Goal: Task Accomplishment & Management: Complete application form

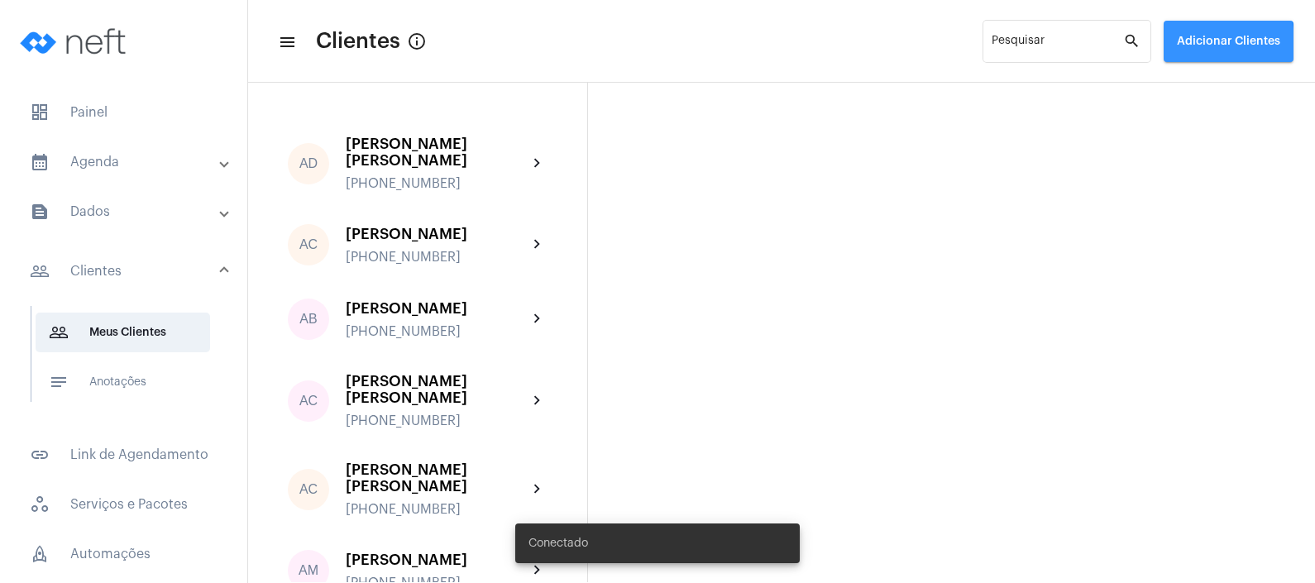
click at [1197, 47] on button "Adicionar Clientes" at bounding box center [1229, 41] width 130 height 41
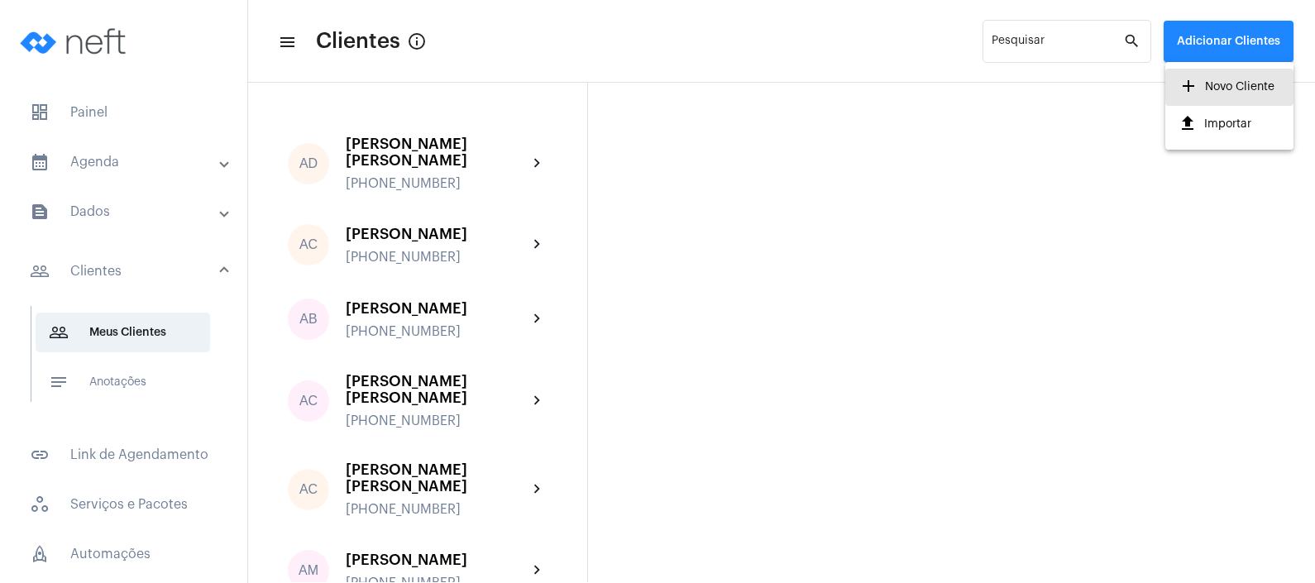
click at [1200, 89] on span "add Novo Cliente" at bounding box center [1227, 87] width 96 height 30
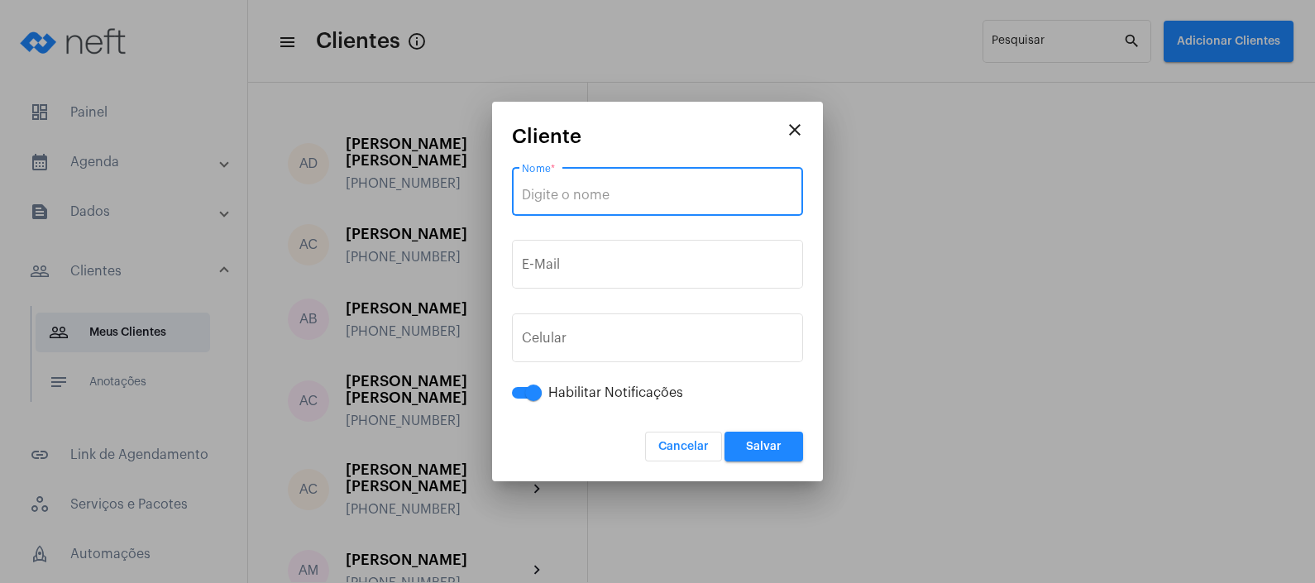
click at [601, 196] on input "Nome *" at bounding box center [657, 195] width 271 height 15
type input "[PERSON_NAME]"
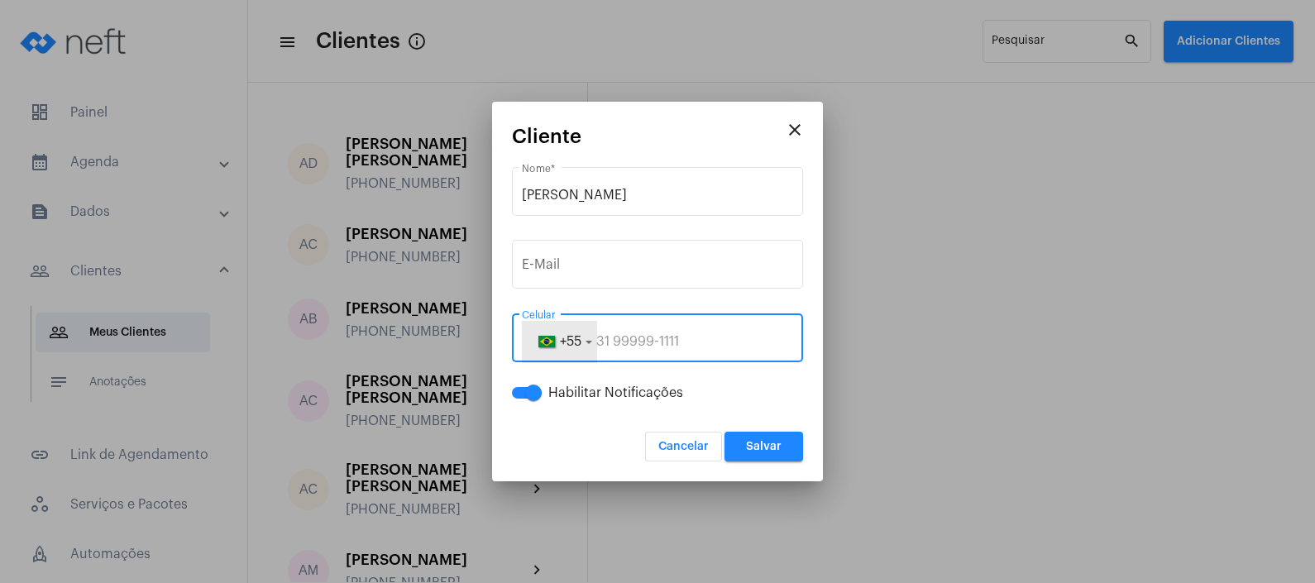
click at [587, 344] on button "+55" at bounding box center [559, 341] width 74 height 41
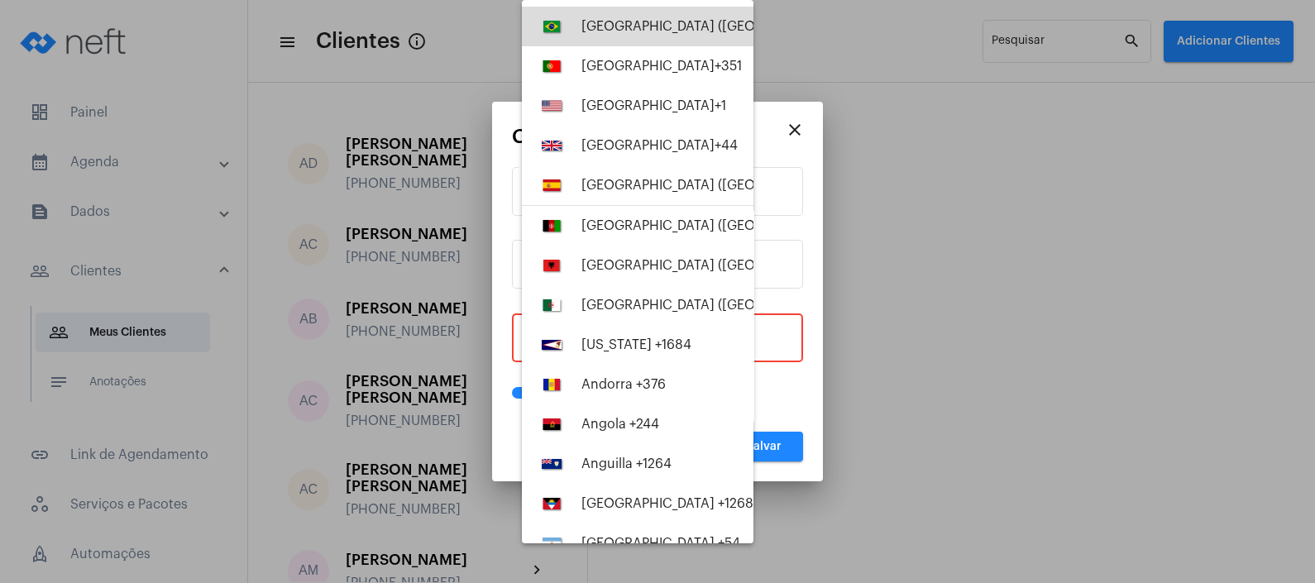
click at [663, 27] on div "[GEOGRAPHIC_DATA] ([GEOGRAPHIC_DATA]) +55" at bounding box center [731, 26] width 299 height 15
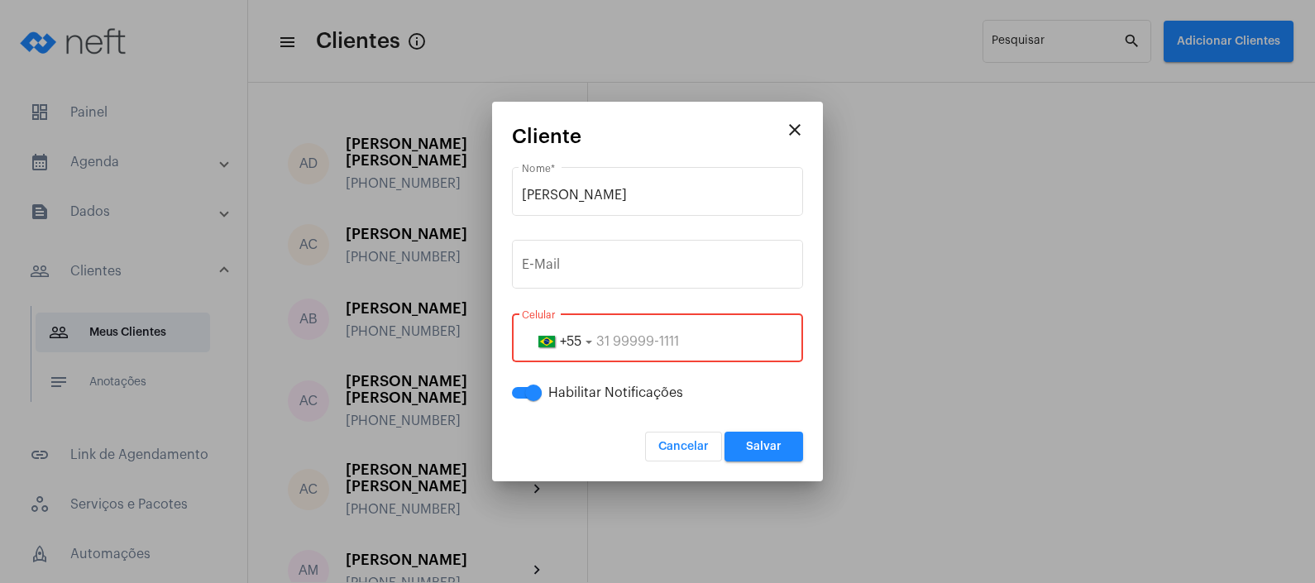
click at [645, 338] on input "tel" at bounding box center [657, 341] width 271 height 15
paste input "28999077275"
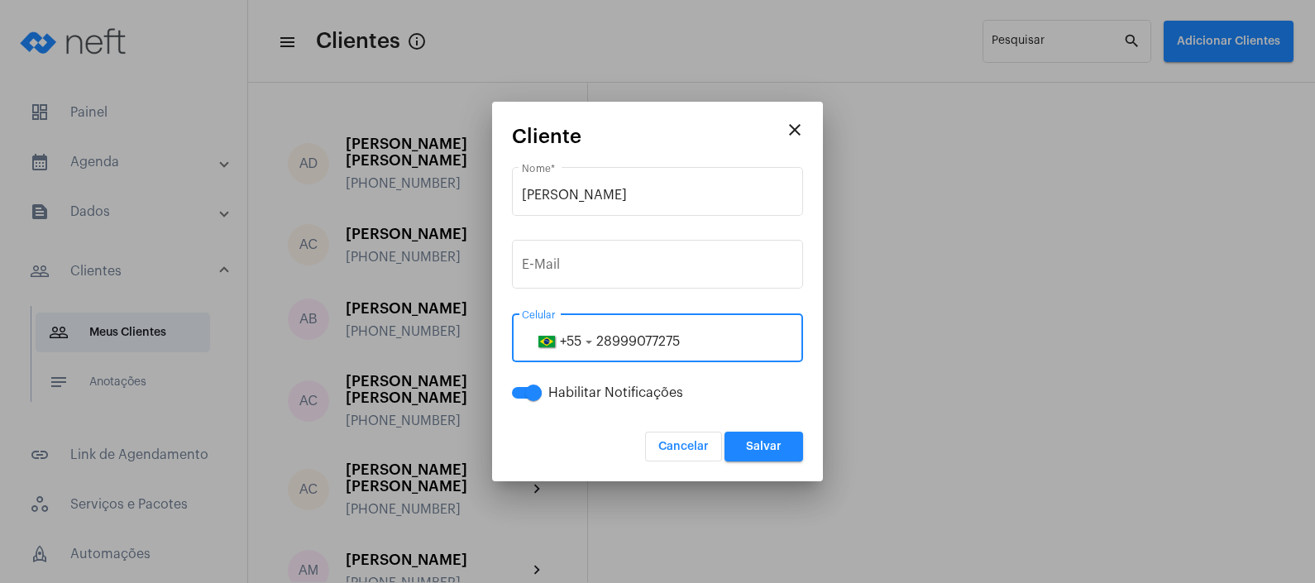
type input "28999077275"
click at [764, 444] on span "Salvar" at bounding box center [764, 447] width 36 height 12
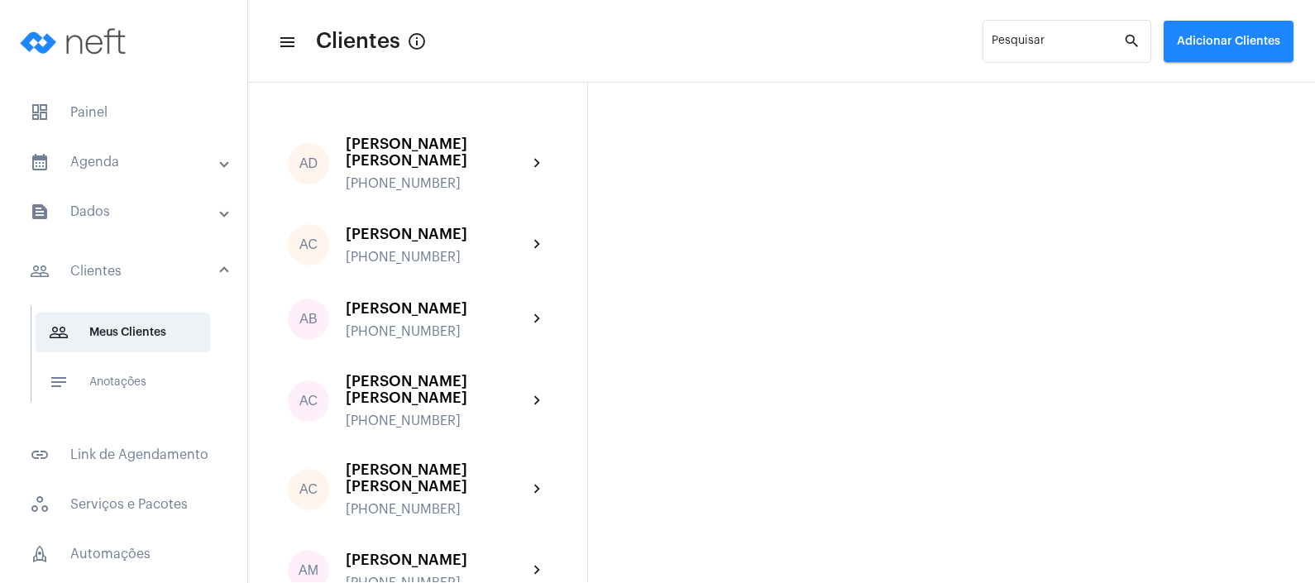
click at [117, 202] on mat-panel-title "text_snippet_outlined Dados" at bounding box center [125, 212] width 191 height 20
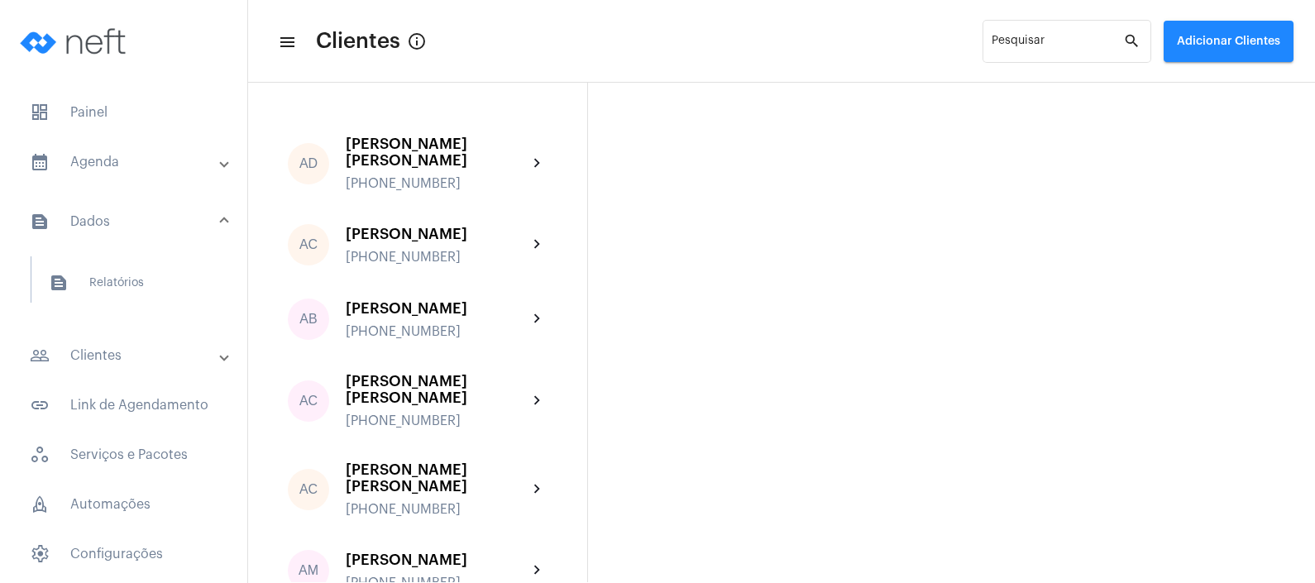
click at [135, 162] on mat-panel-title "calendar_month_outlined Agenda" at bounding box center [125, 162] width 191 height 20
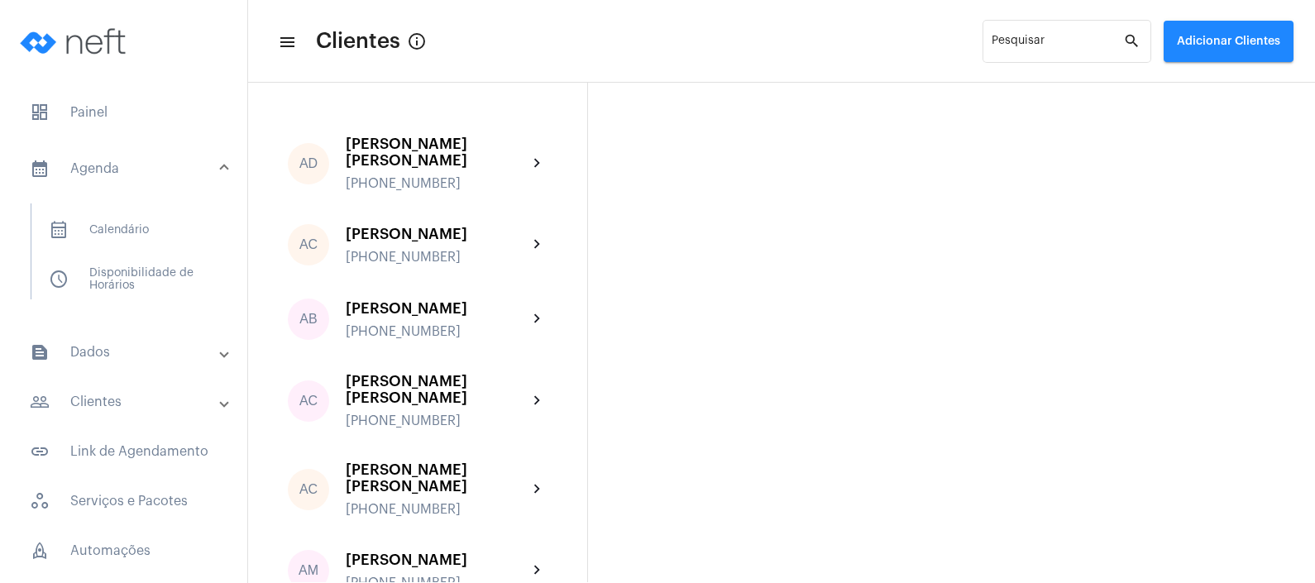
click at [127, 254] on mat-list "calendar_month_outlined Calendário schedule Disponibilidade de Horários" at bounding box center [135, 252] width 208 height 96
click at [117, 247] on span "calendar_month_outlined Calendário" at bounding box center [123, 230] width 175 height 40
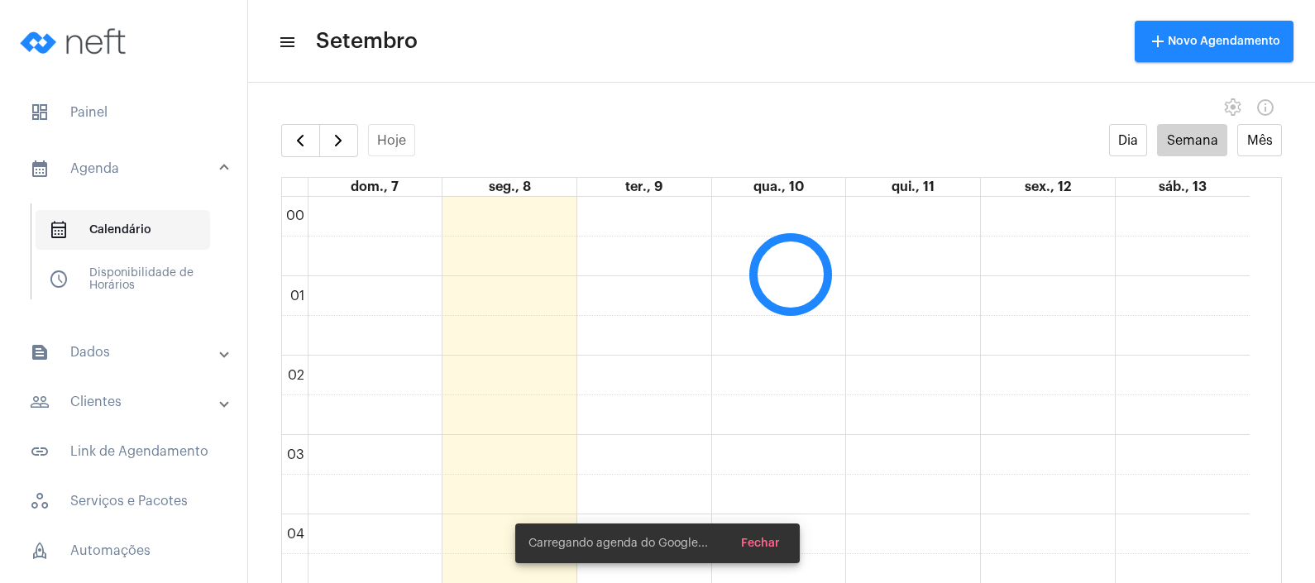
scroll to position [477, 0]
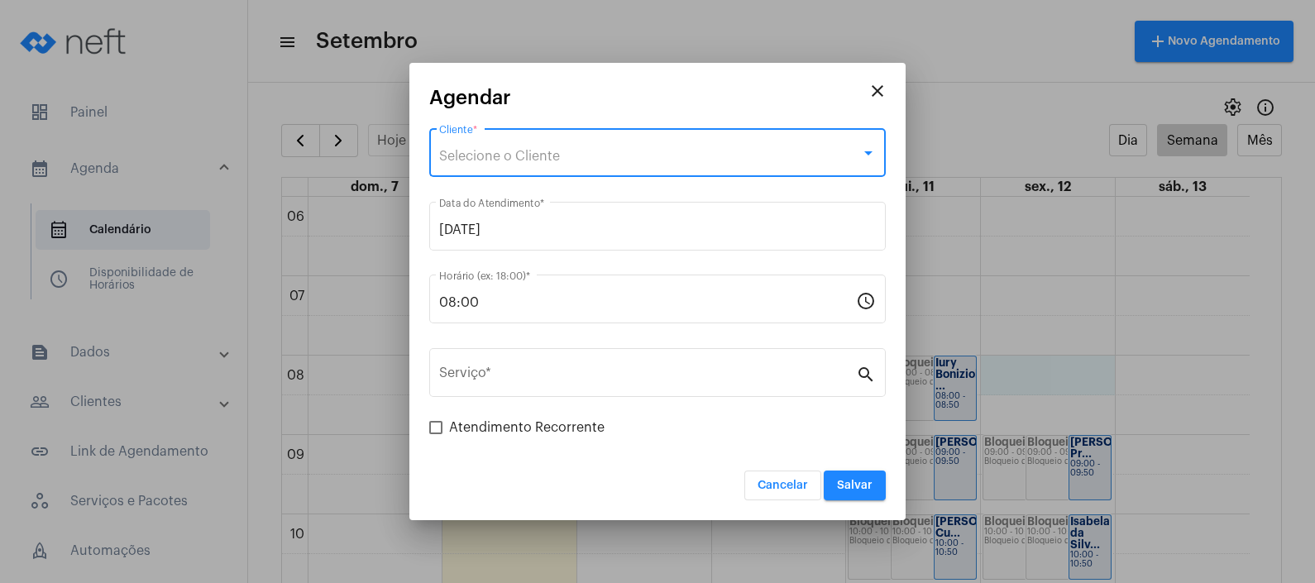
click at [724, 151] on div "Selecione o Cliente" at bounding box center [650, 156] width 422 height 15
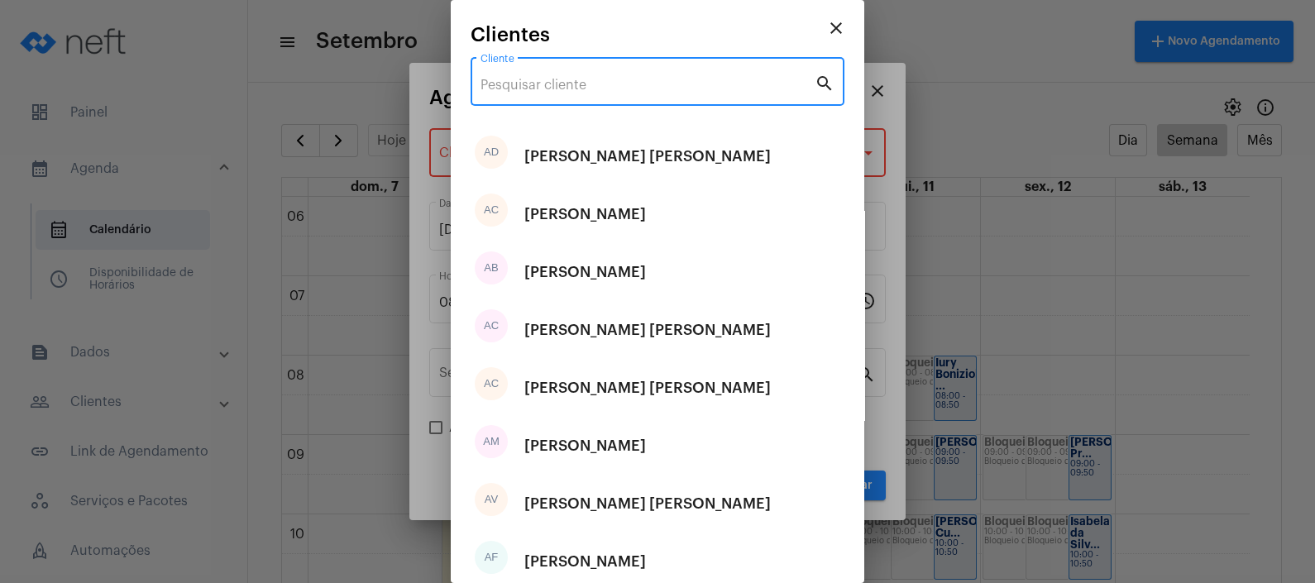
click at [666, 91] on input "Cliente" at bounding box center [648, 85] width 334 height 15
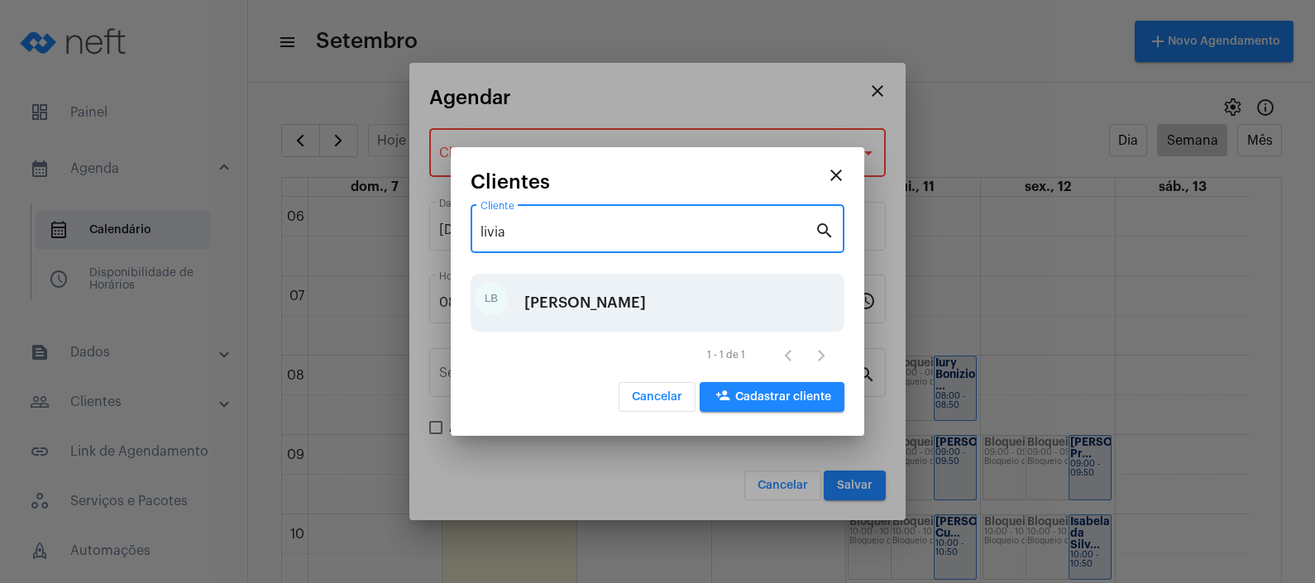
type input "livia"
click at [563, 316] on div "[PERSON_NAME]" at bounding box center [586, 303] width 122 height 50
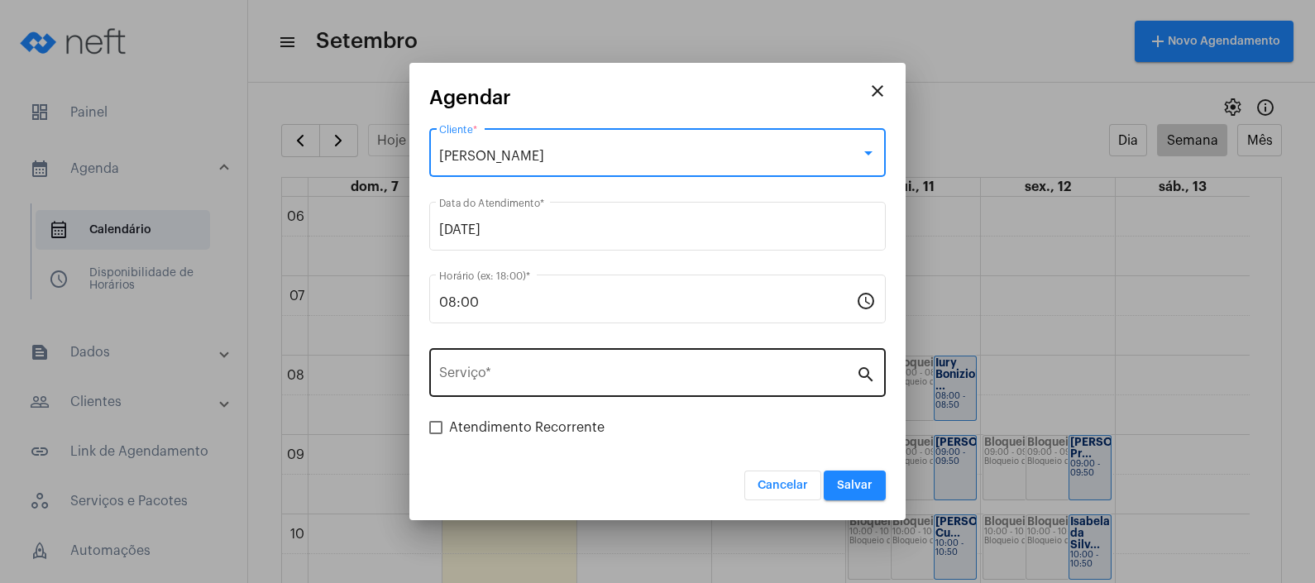
click at [663, 384] on input "Serviço *" at bounding box center [647, 376] width 417 height 15
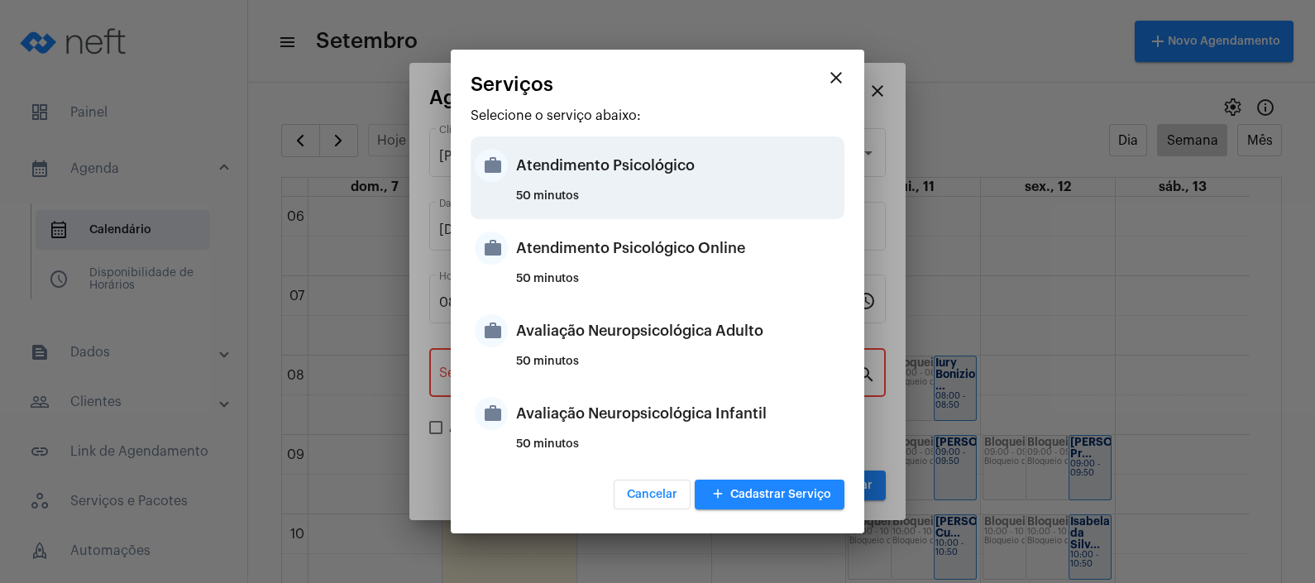
click at [738, 190] on div "50 minutos" at bounding box center [678, 202] width 324 height 25
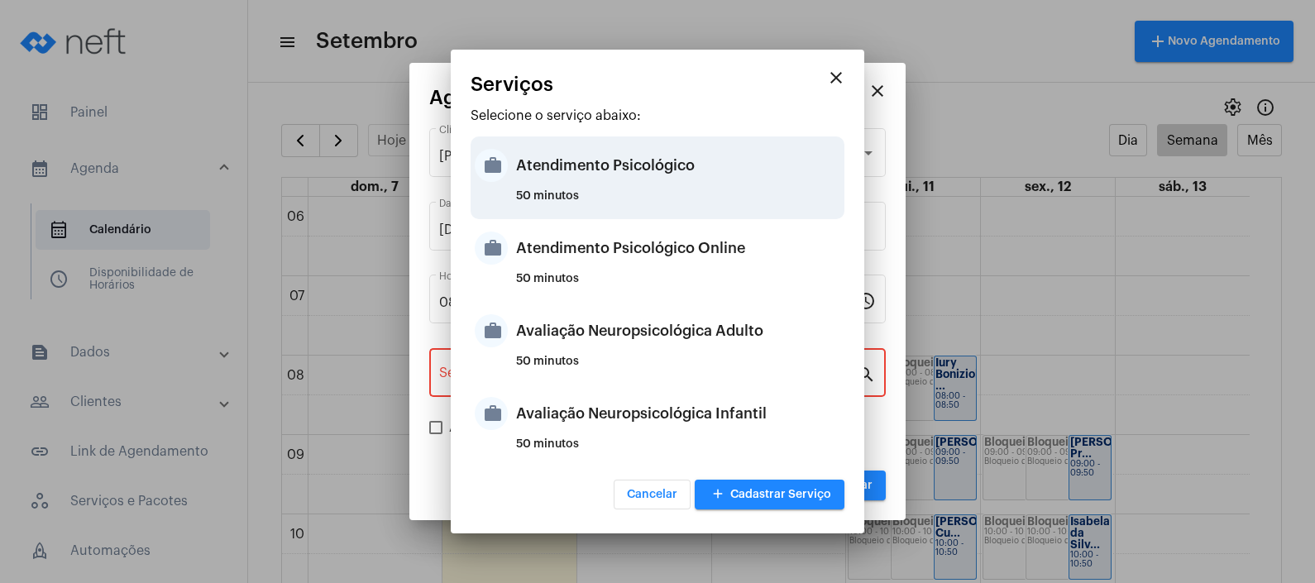
type input "Atendimento Psicológico"
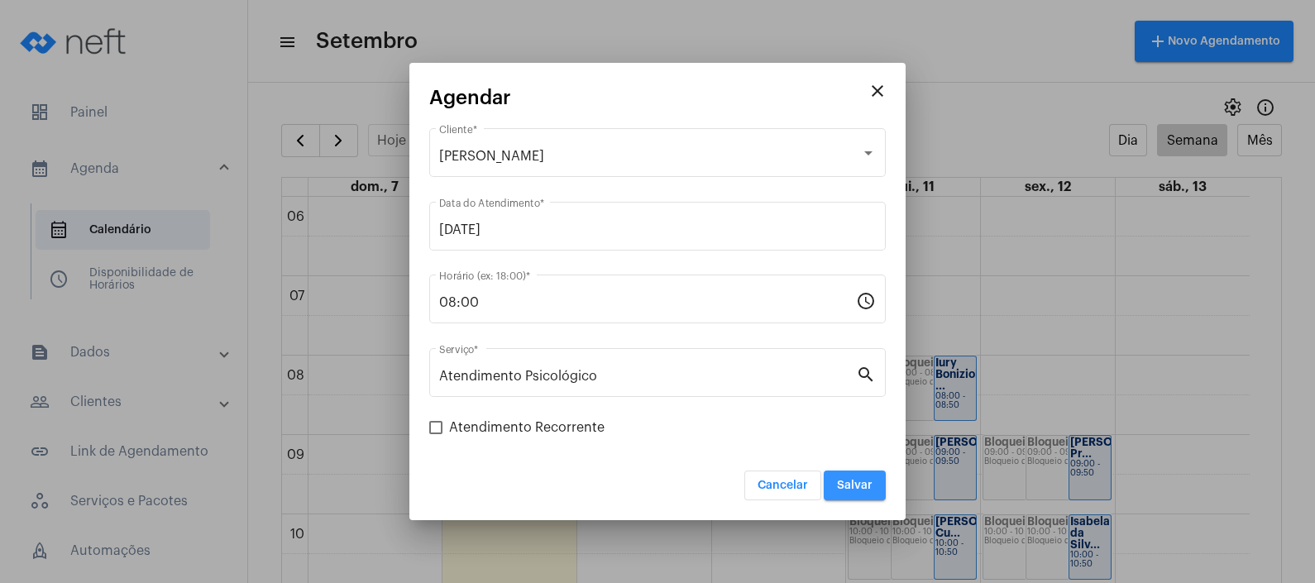
click at [850, 476] on button "Salvar" at bounding box center [855, 486] width 62 height 30
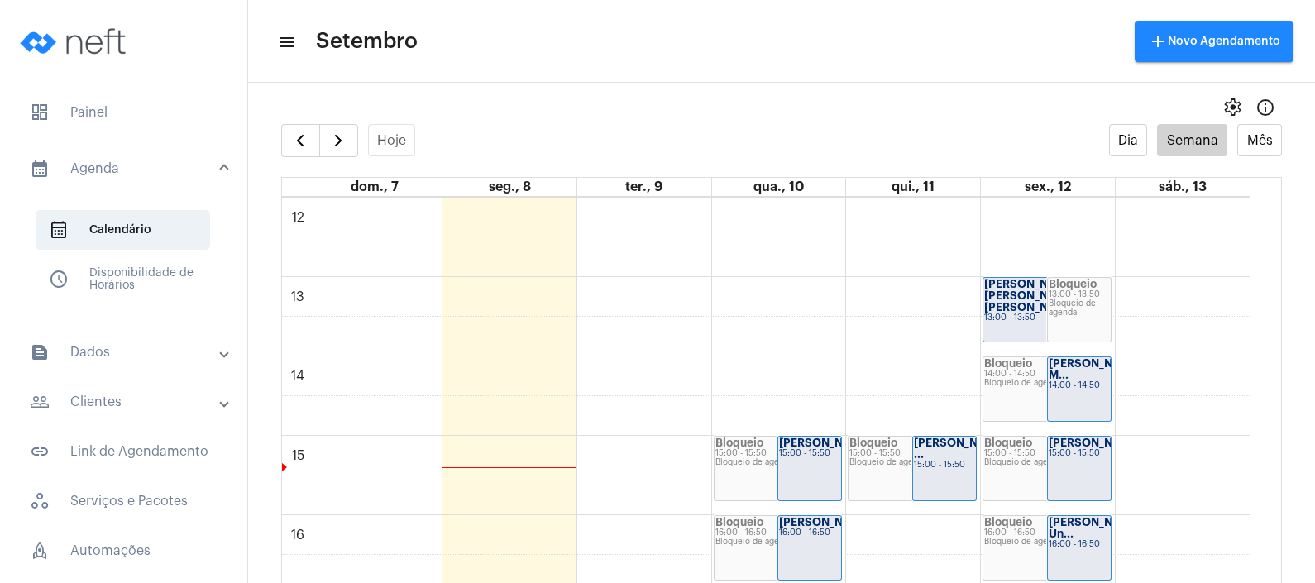
scroll to position [1087, 0]
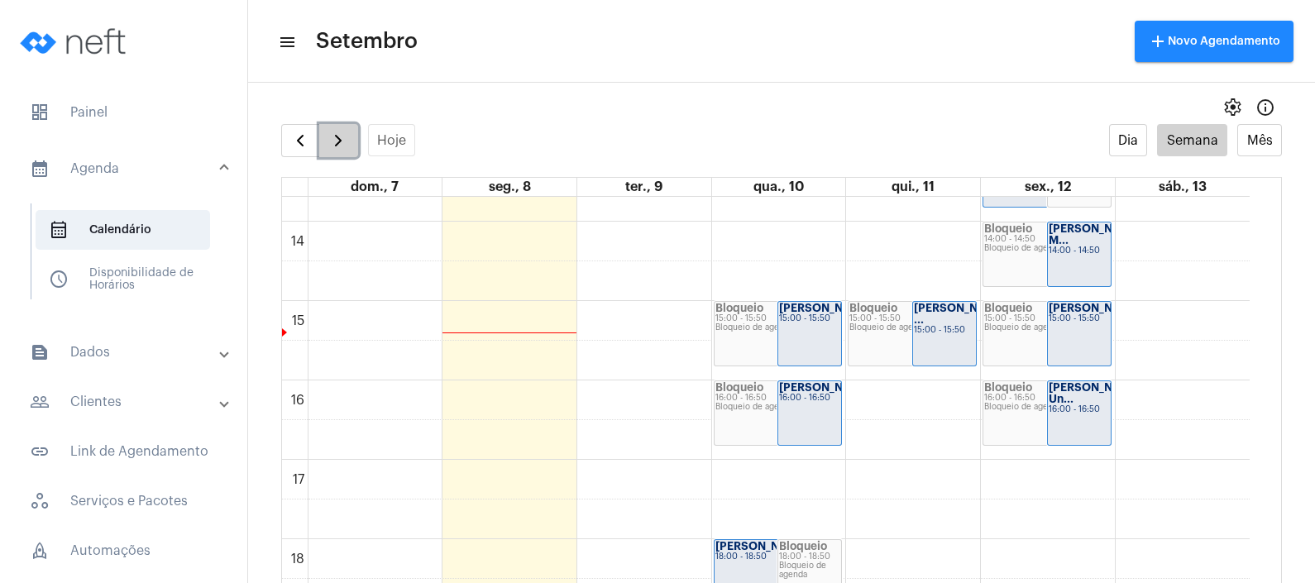
click at [333, 134] on span "button" at bounding box center [338, 141] width 20 height 20
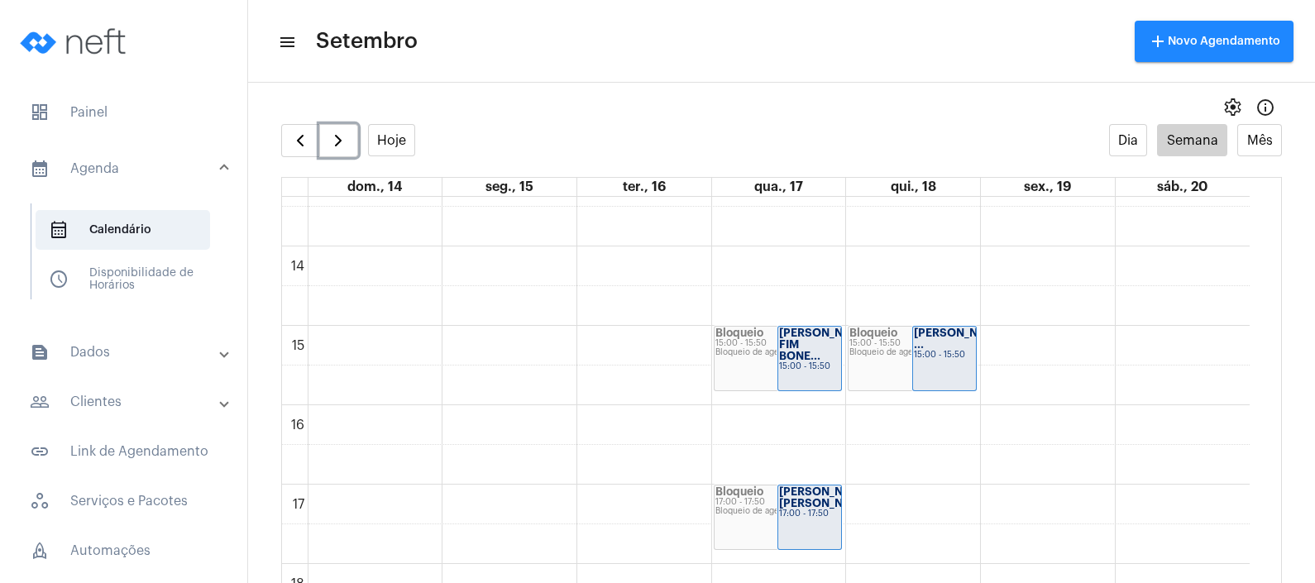
scroll to position [1066, 0]
